Goal: Find specific page/section: Find specific page/section

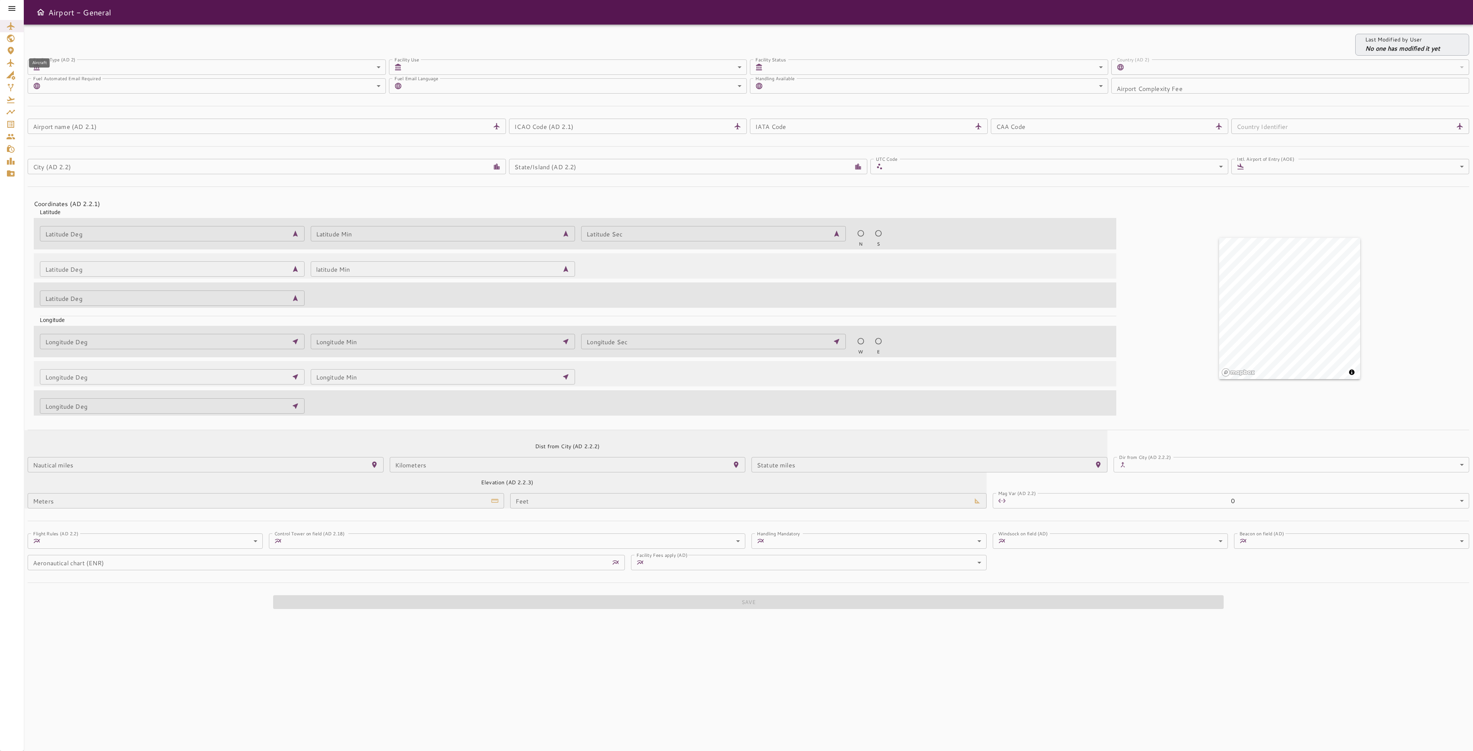
click at [8, 66] on icon "Aircraft" at bounding box center [10, 62] width 9 height 9
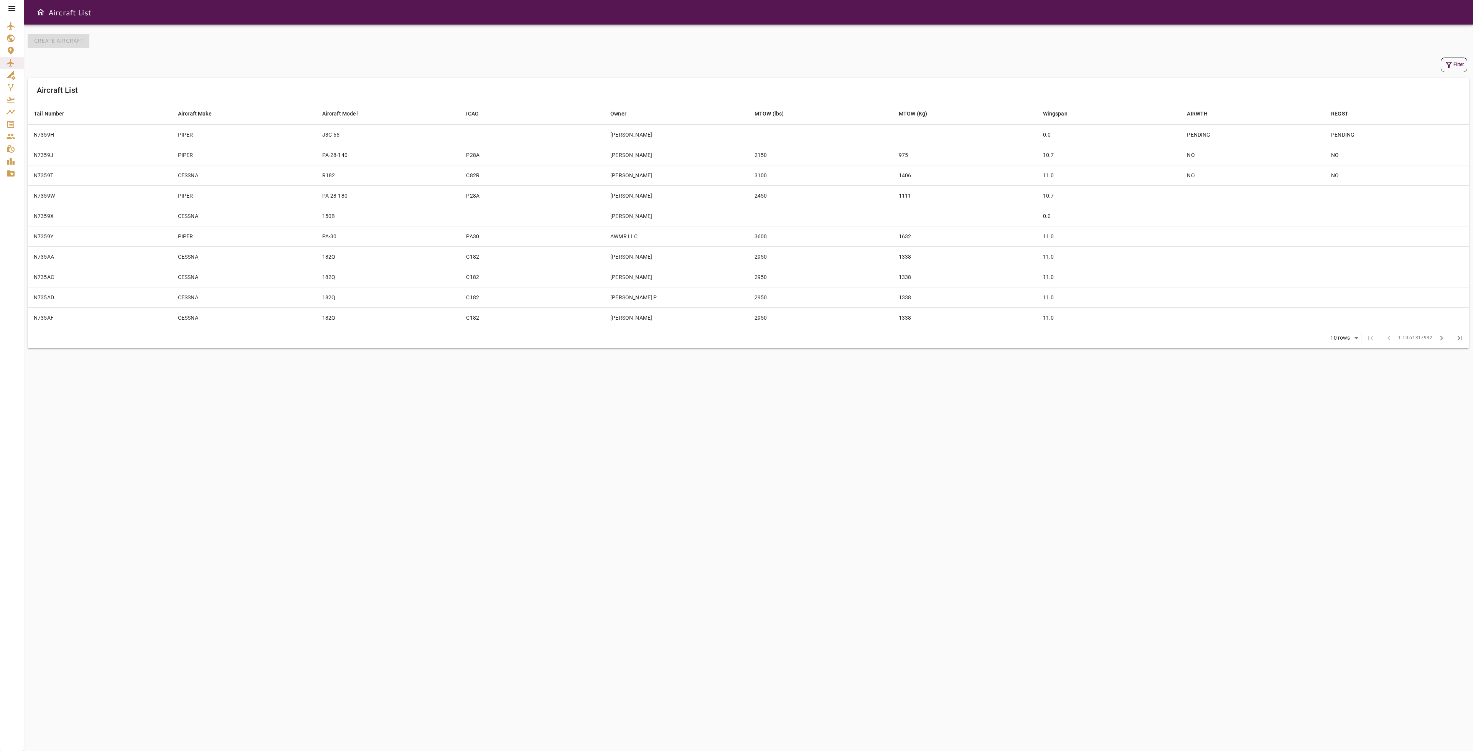
click at [1451, 71] on button "Filter" at bounding box center [1453, 65] width 26 height 15
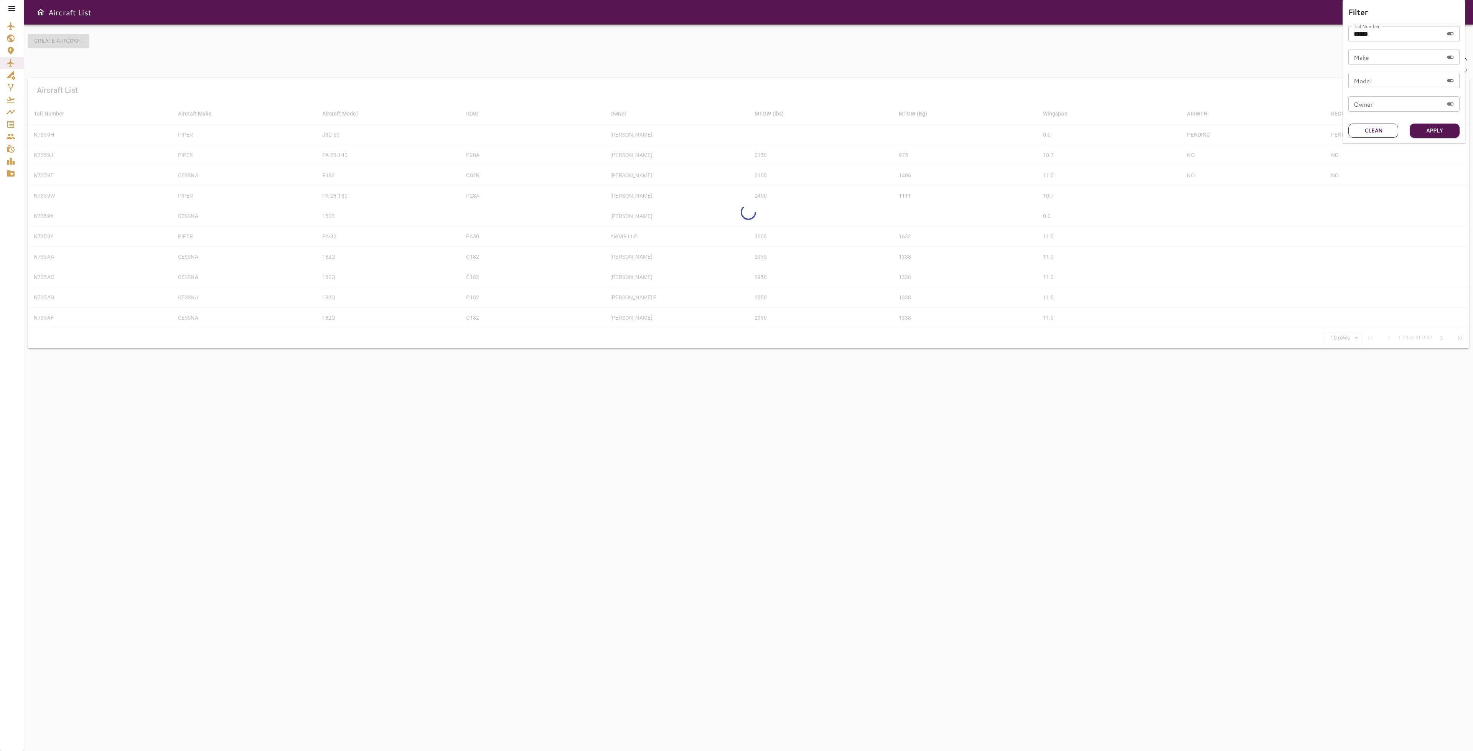
click at [1367, 131] on button "Clean" at bounding box center [1373, 130] width 50 height 14
click at [1391, 38] on input "Tail Number" at bounding box center [1395, 33] width 95 height 15
type input "*****"
click at [1445, 133] on button "Apply" at bounding box center [1434, 130] width 50 height 14
drag, startPoint x: 905, startPoint y: 183, endPoint x: 901, endPoint y: 182, distance: 4.7
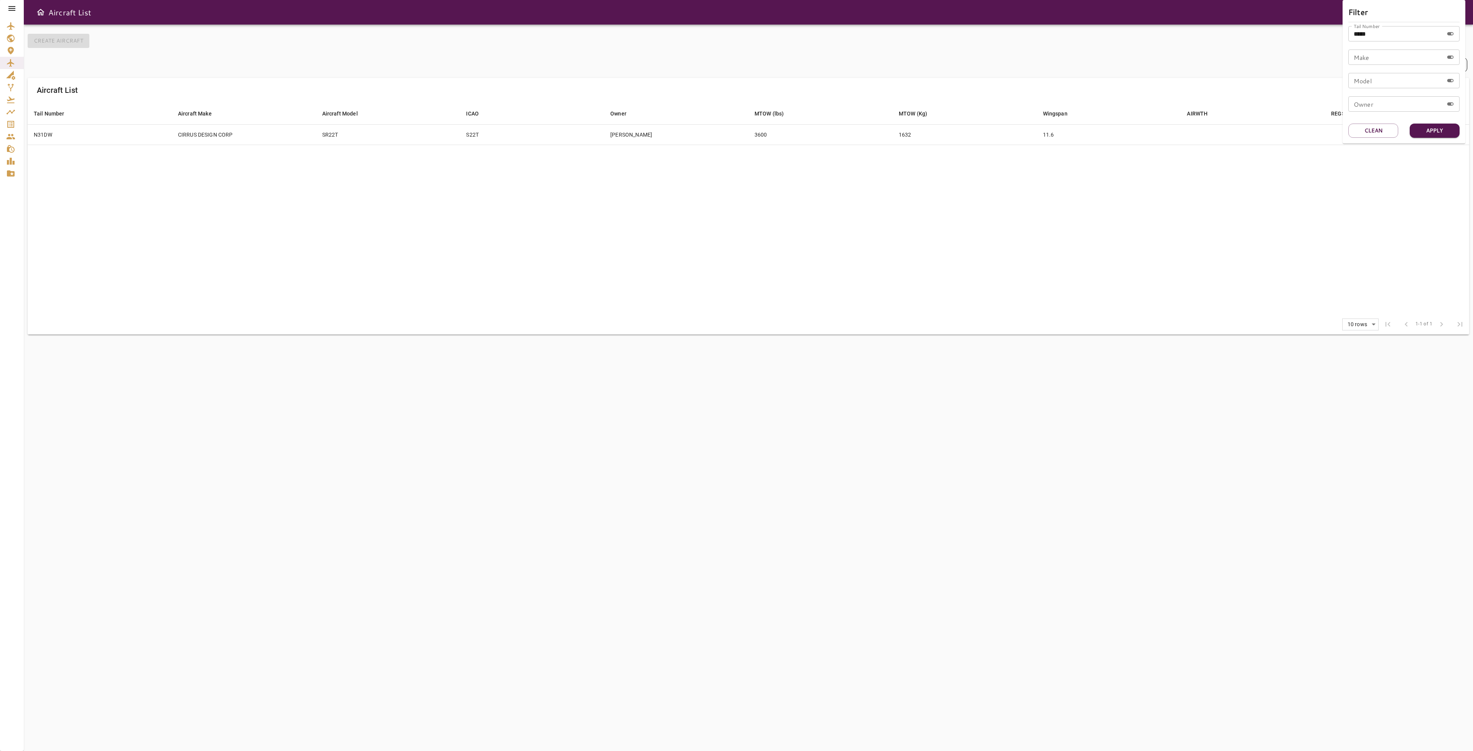
click at [902, 183] on div at bounding box center [736, 375] width 1473 height 751
